Goal: Find specific page/section

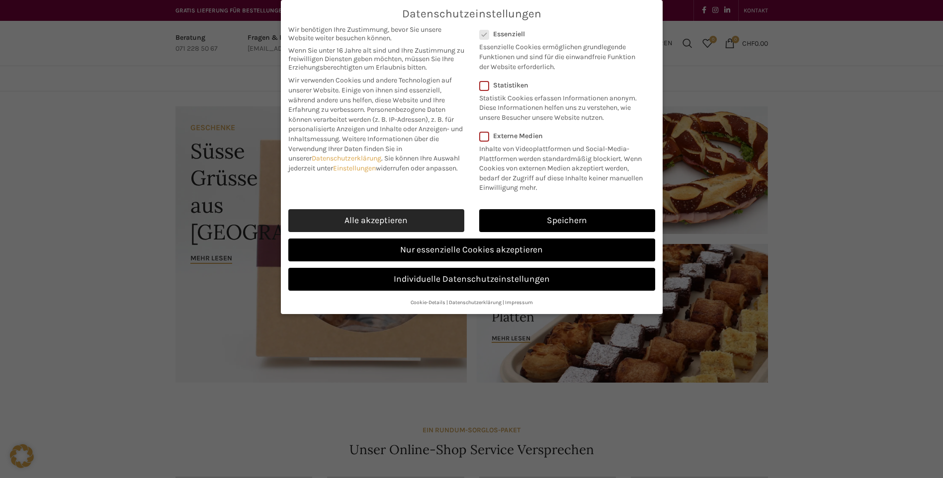
click at [398, 220] on link "Alle akzeptieren" at bounding box center [376, 220] width 176 height 23
checkbox input "true"
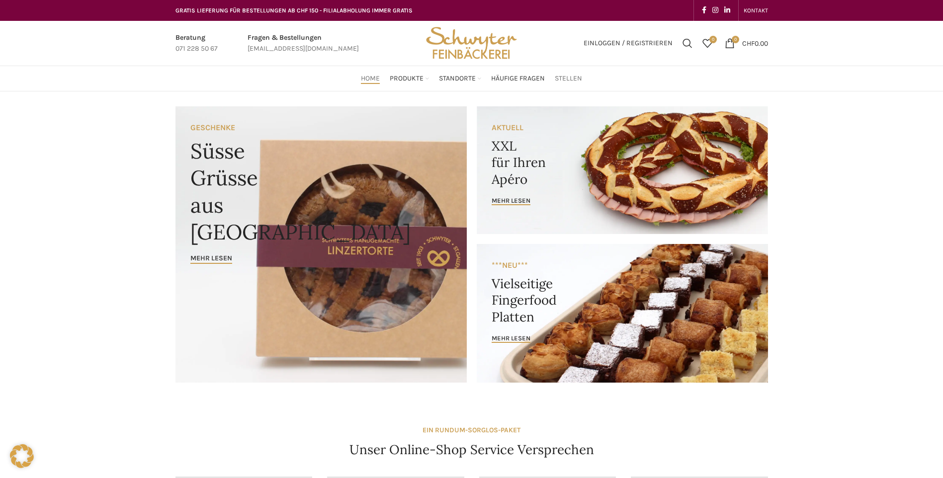
click at [573, 76] on span "Stellen" at bounding box center [568, 78] width 27 height 9
